Goal: Task Accomplishment & Management: Manage account settings

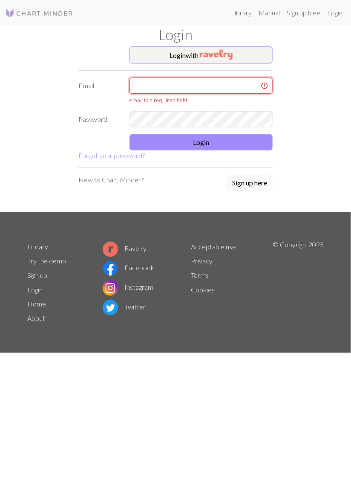
type input "[EMAIL_ADDRESS][PERSON_NAME][DOMAIN_NAME]"
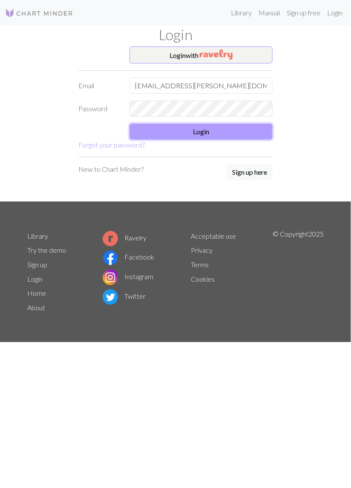
click at [248, 135] on button "Login" at bounding box center [201, 132] width 143 height 16
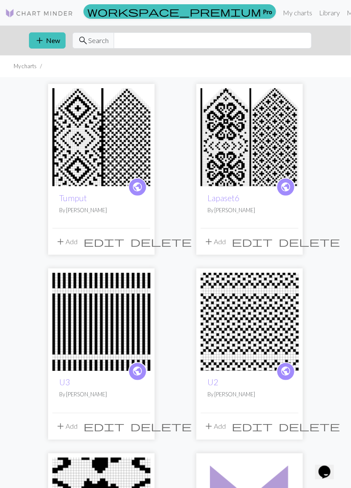
click at [236, 147] on img at bounding box center [250, 137] width 98 height 98
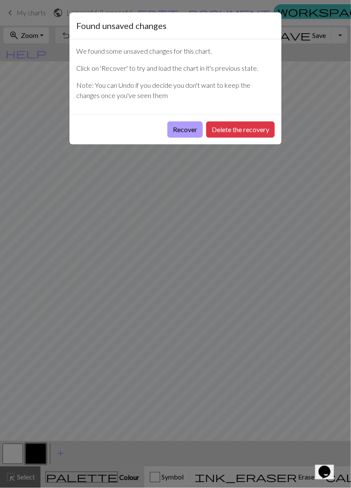
click at [182, 130] on button "Recover" at bounding box center [184, 129] width 35 height 16
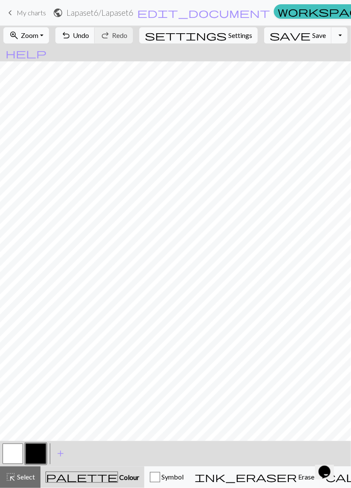
click at [48, 34] on button "zoom_in Zoom Zoom" at bounding box center [26, 35] width 46 height 16
click at [35, 99] on button "50%" at bounding box center [37, 102] width 67 height 14
click at [27, 17] on link "keyboard_arrow_left My charts" at bounding box center [25, 13] width 41 height 14
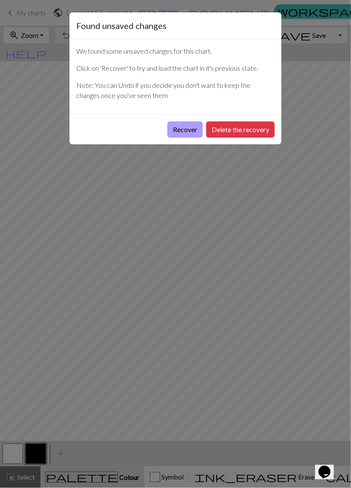
click at [183, 133] on button "Recover" at bounding box center [184, 129] width 35 height 16
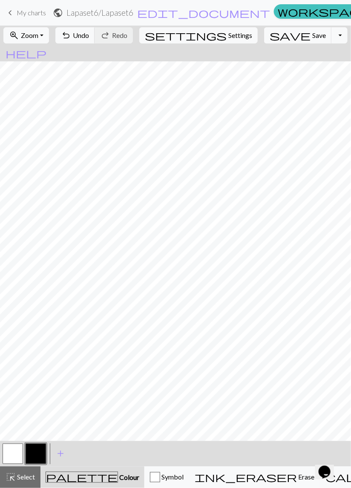
click at [23, 11] on span "My charts" at bounding box center [31, 13] width 29 height 8
